Goal: Find specific page/section: Find specific page/section

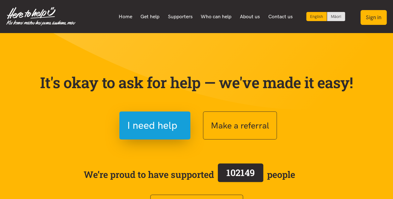
click at [372, 19] on button "Sign in" at bounding box center [373, 17] width 26 height 15
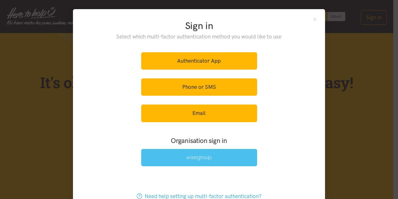
click at [187, 158] on img at bounding box center [199, 158] width 26 height 5
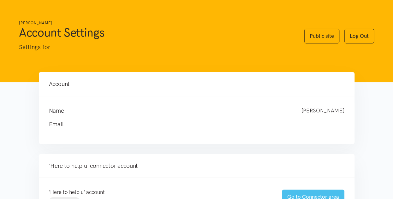
click at [297, 193] on link "Go to Connector area" at bounding box center [313, 197] width 62 height 15
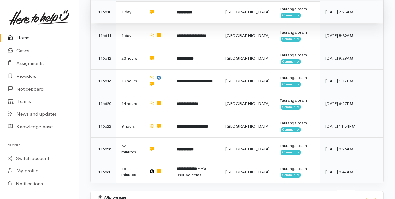
scroll to position [158, 0]
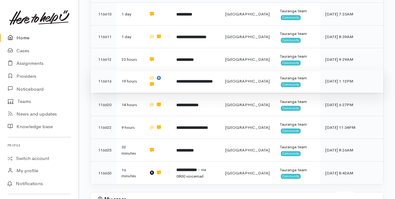
click at [194, 82] on b "**********" at bounding box center [194, 82] width 36 height 4
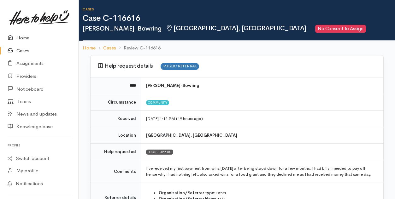
click at [20, 39] on link "Home" at bounding box center [39, 38] width 79 height 13
